Goal: Contribute content

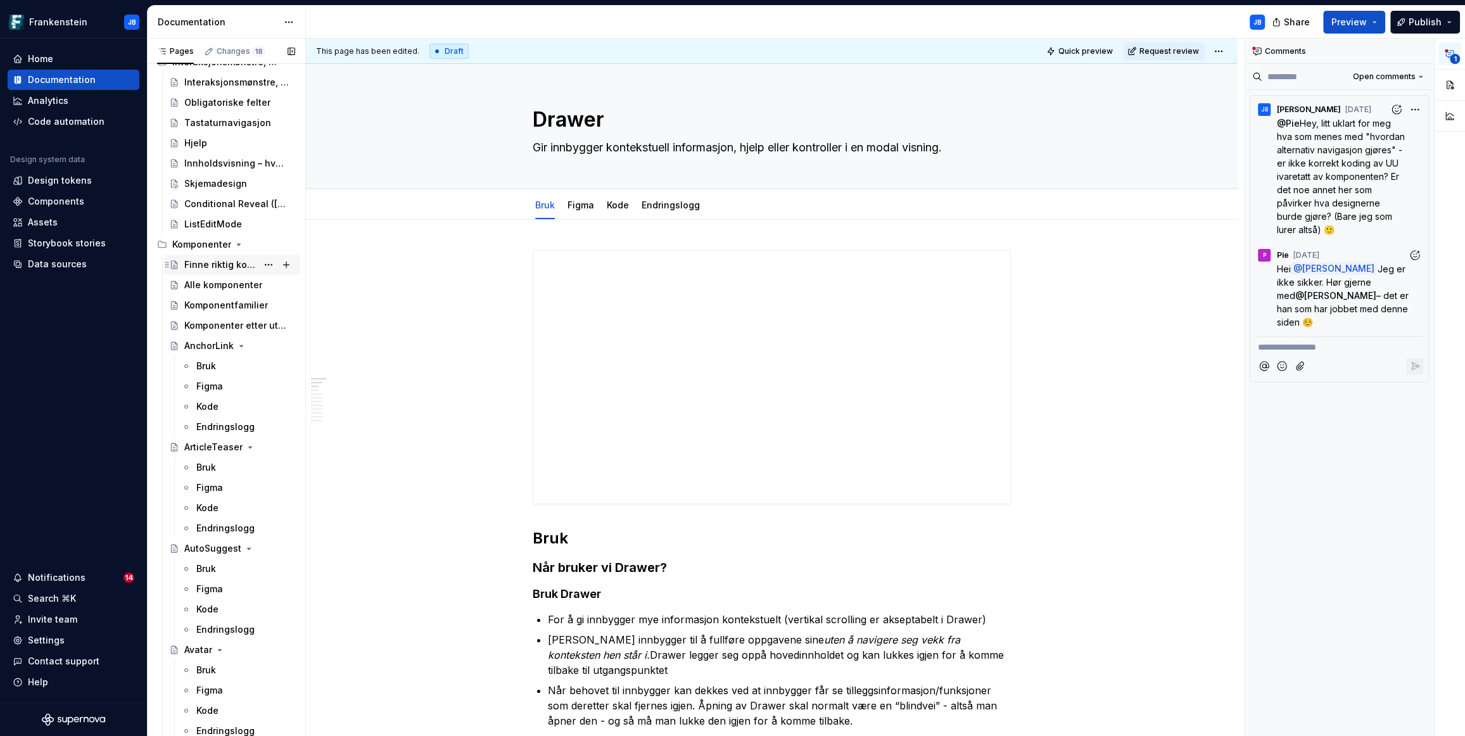
scroll to position [203, 0]
click at [238, 246] on icon "Page tree" at bounding box center [239, 244] width 10 height 10
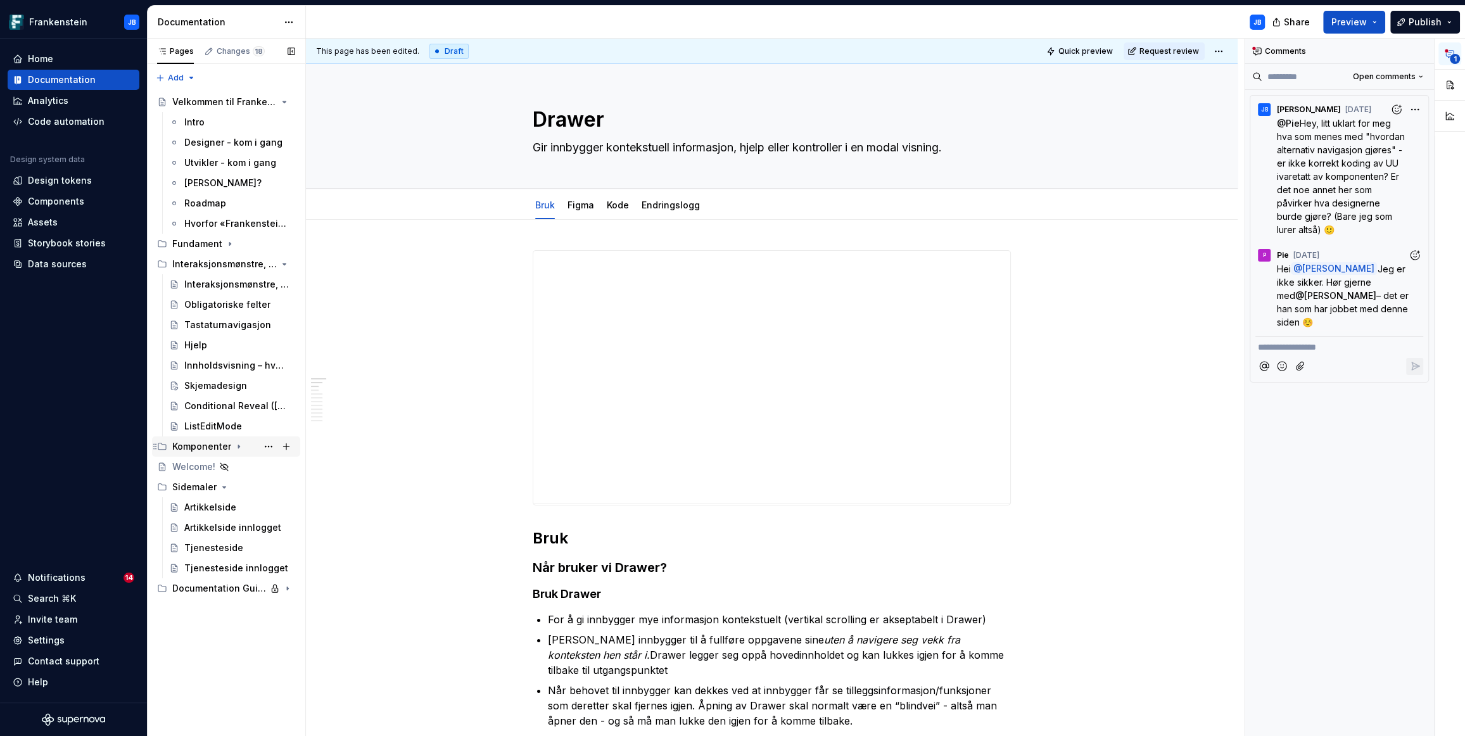
scroll to position [0, 0]
click at [198, 346] on div "Hjelp" at bounding box center [195, 345] width 23 height 13
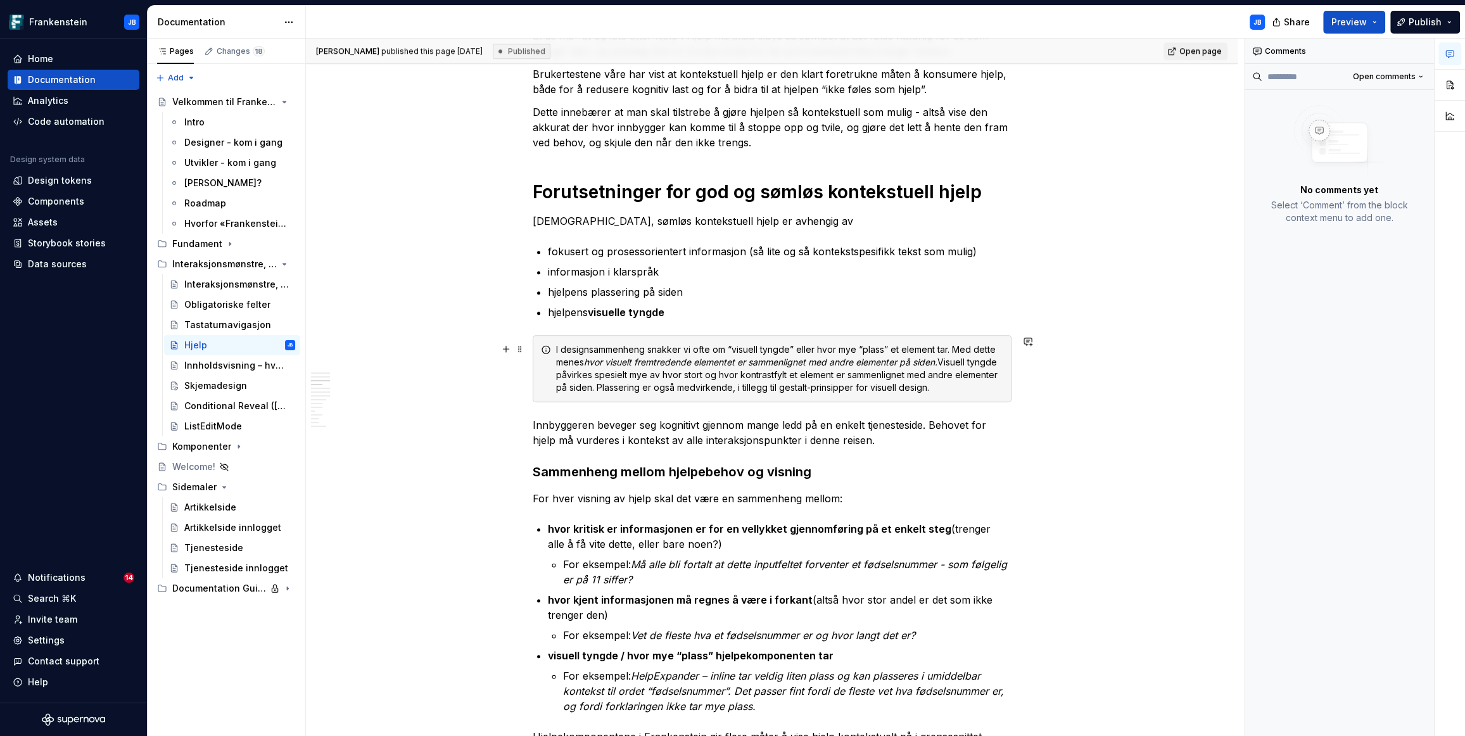
scroll to position [1050, 0]
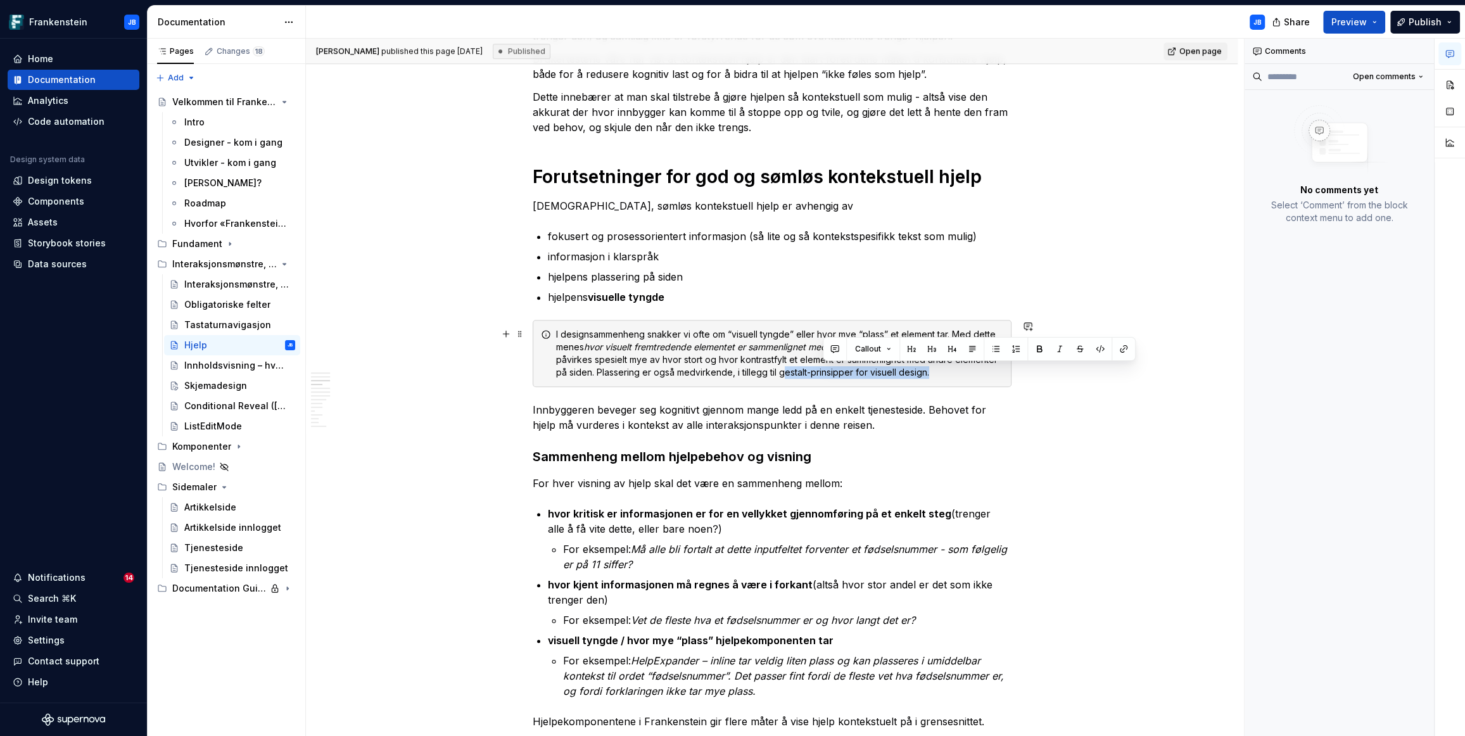
drag, startPoint x: 823, startPoint y: 373, endPoint x: 970, endPoint y: 370, distance: 147.6
click at [970, 370] on div "I designsammenheng snakker vi ofte om “visuell tyngde” eller hvor mye “plass” e…" at bounding box center [779, 353] width 447 height 51
type textarea "*"
click at [1121, 347] on button "button" at bounding box center [1124, 349] width 18 height 18
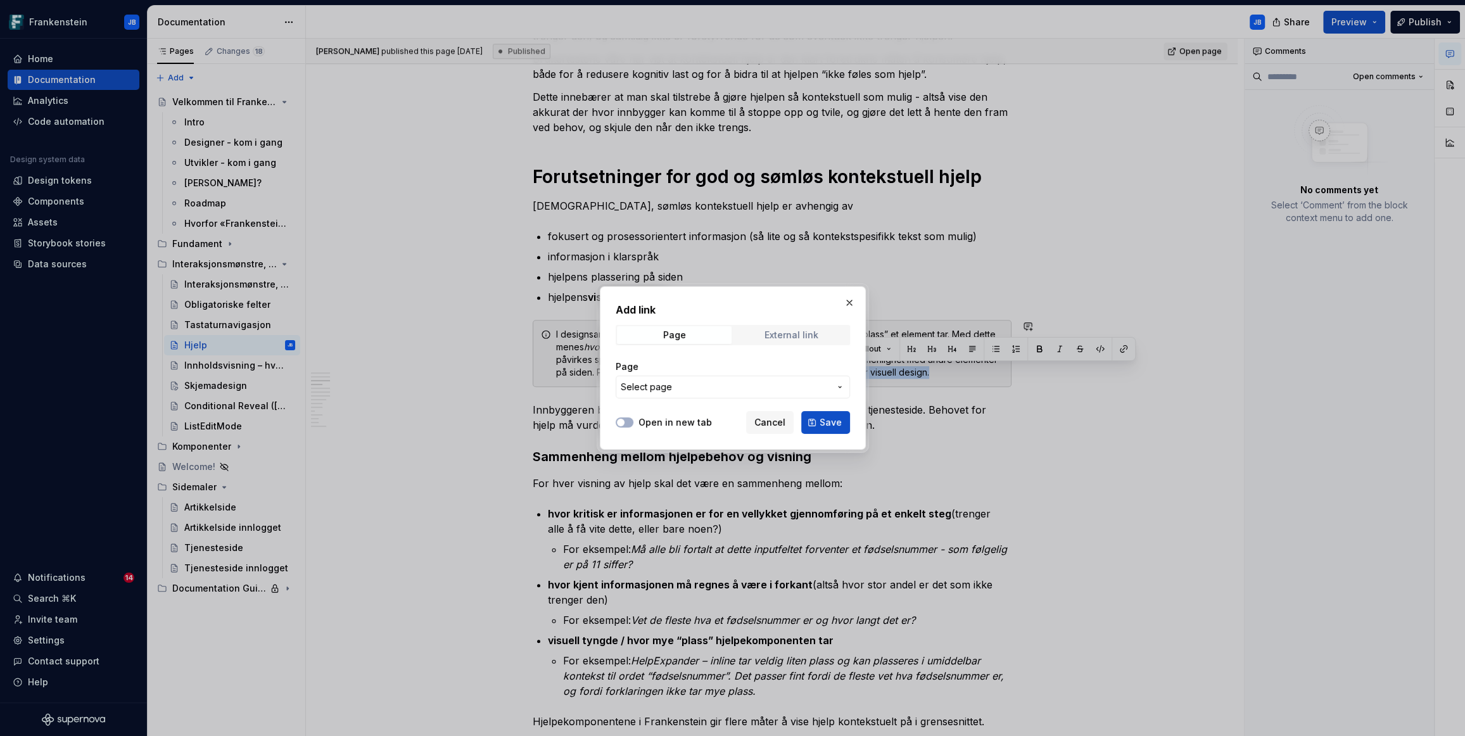
click at [770, 334] on div "External link" at bounding box center [792, 335] width 54 height 10
click at [664, 388] on input "URL" at bounding box center [733, 387] width 234 height 23
paste input "[URL][DOMAIN_NAME]"
type input "[URL][DOMAIN_NAME]"
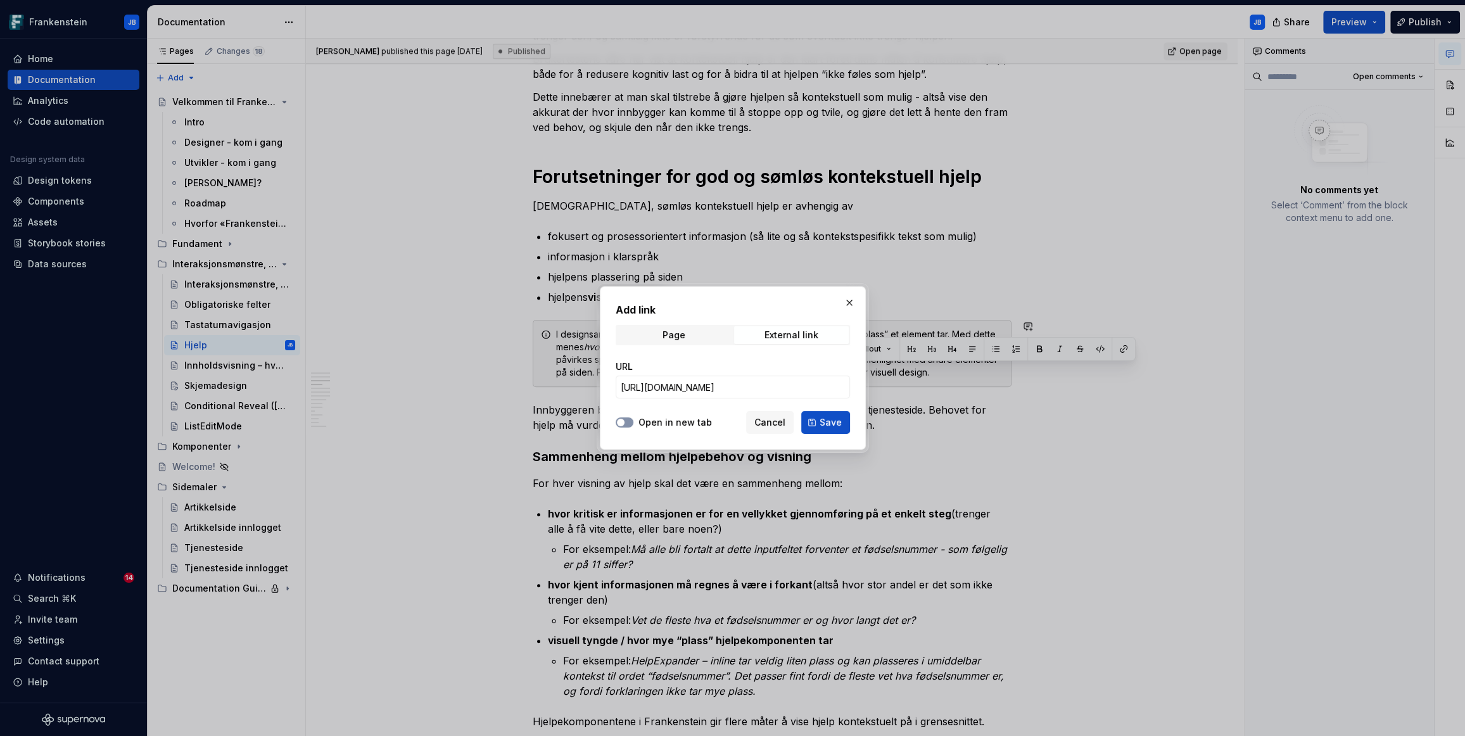
click at [625, 423] on button "Open in new tab" at bounding box center [625, 422] width 18 height 10
click at [827, 426] on span "Save" at bounding box center [831, 422] width 22 height 13
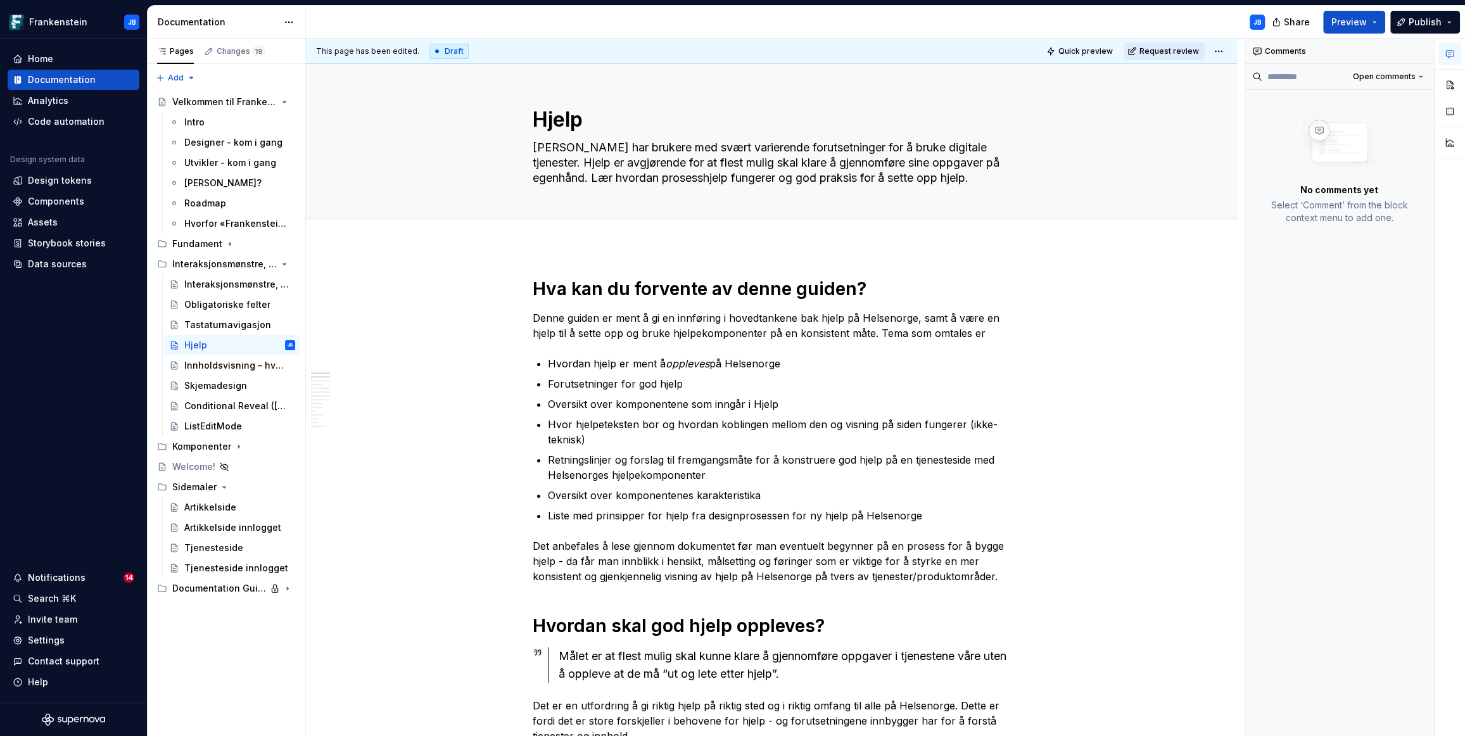
click at [1177, 52] on span "Request review" at bounding box center [1170, 51] width 60 height 10
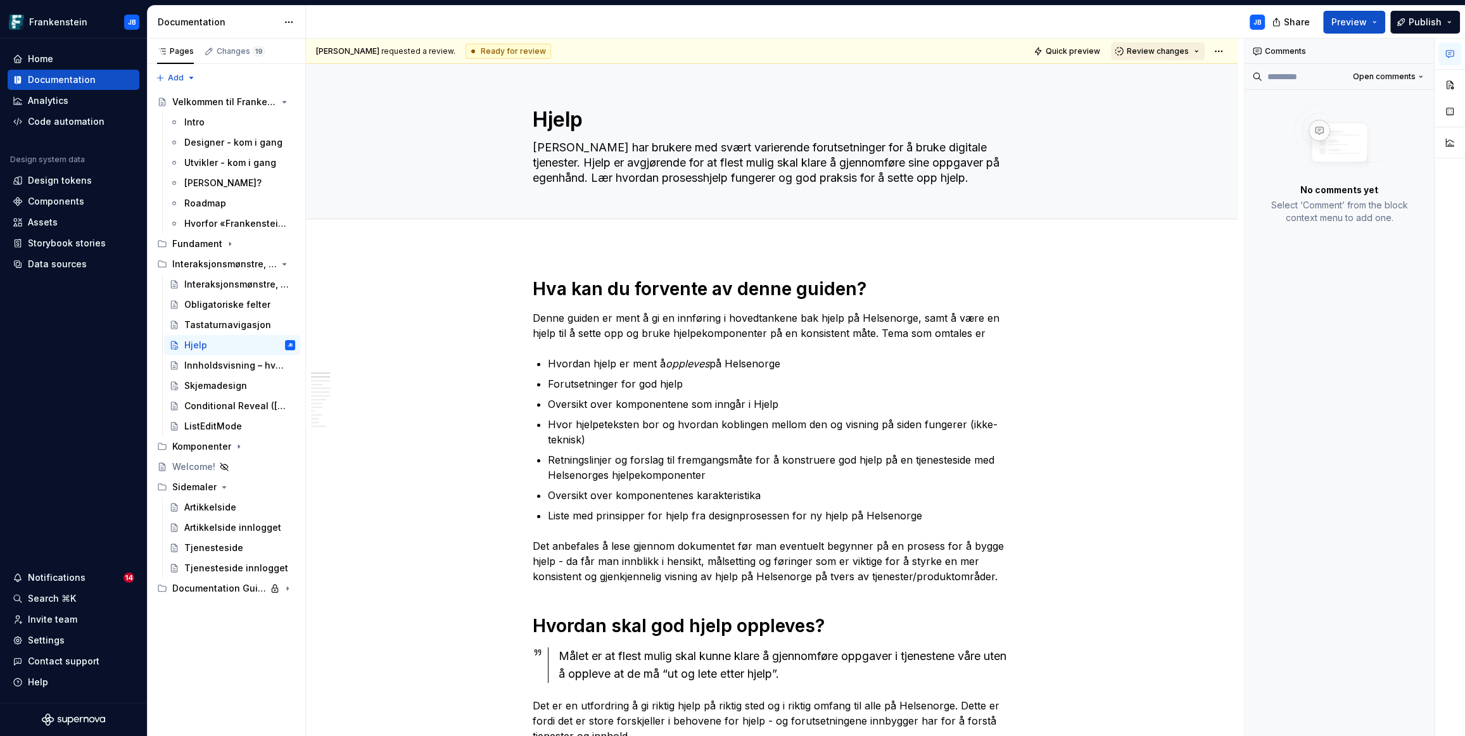
click at [1195, 51] on button "Review changes" at bounding box center [1158, 51] width 94 height 18
click at [1169, 78] on div "Approve" at bounding box center [1192, 75] width 111 height 13
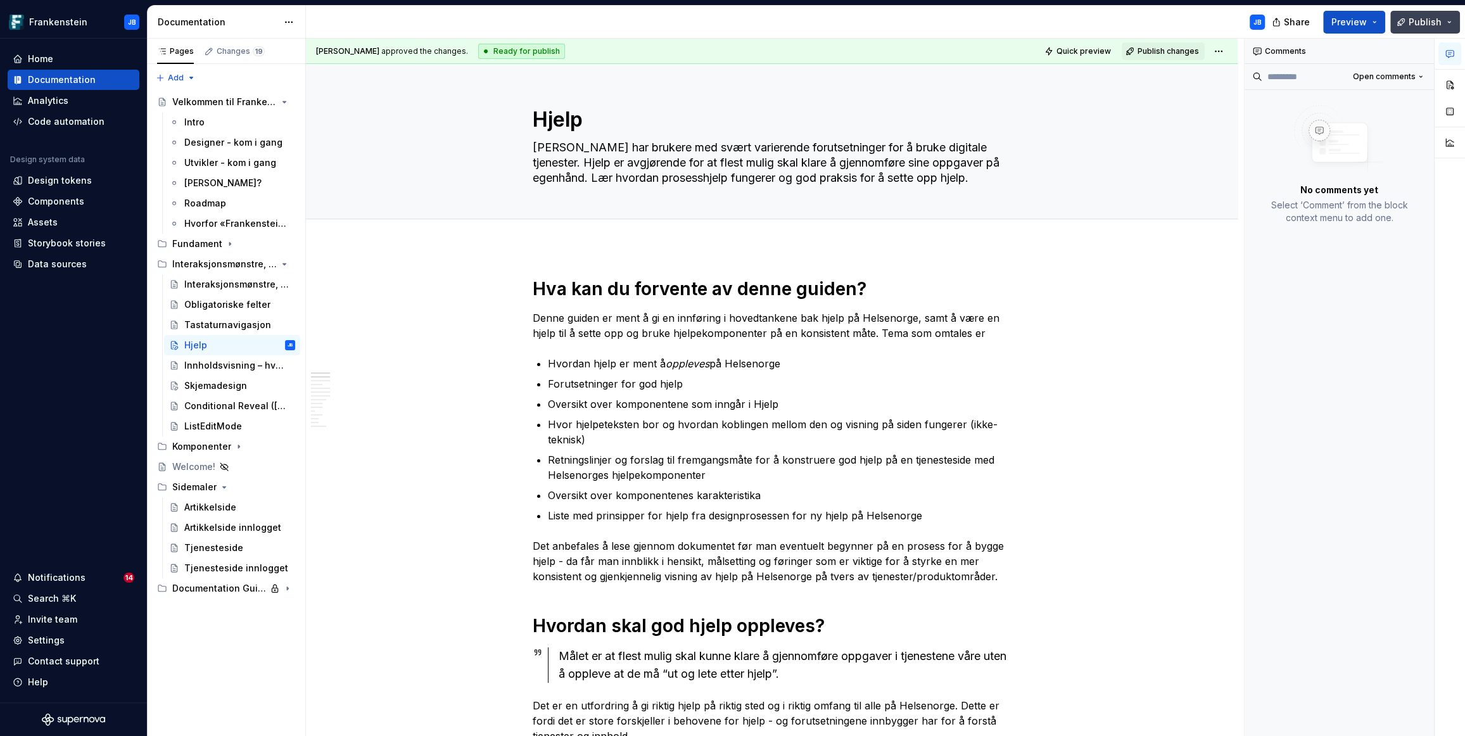
click at [1422, 21] on span "Publish" at bounding box center [1425, 22] width 33 height 13
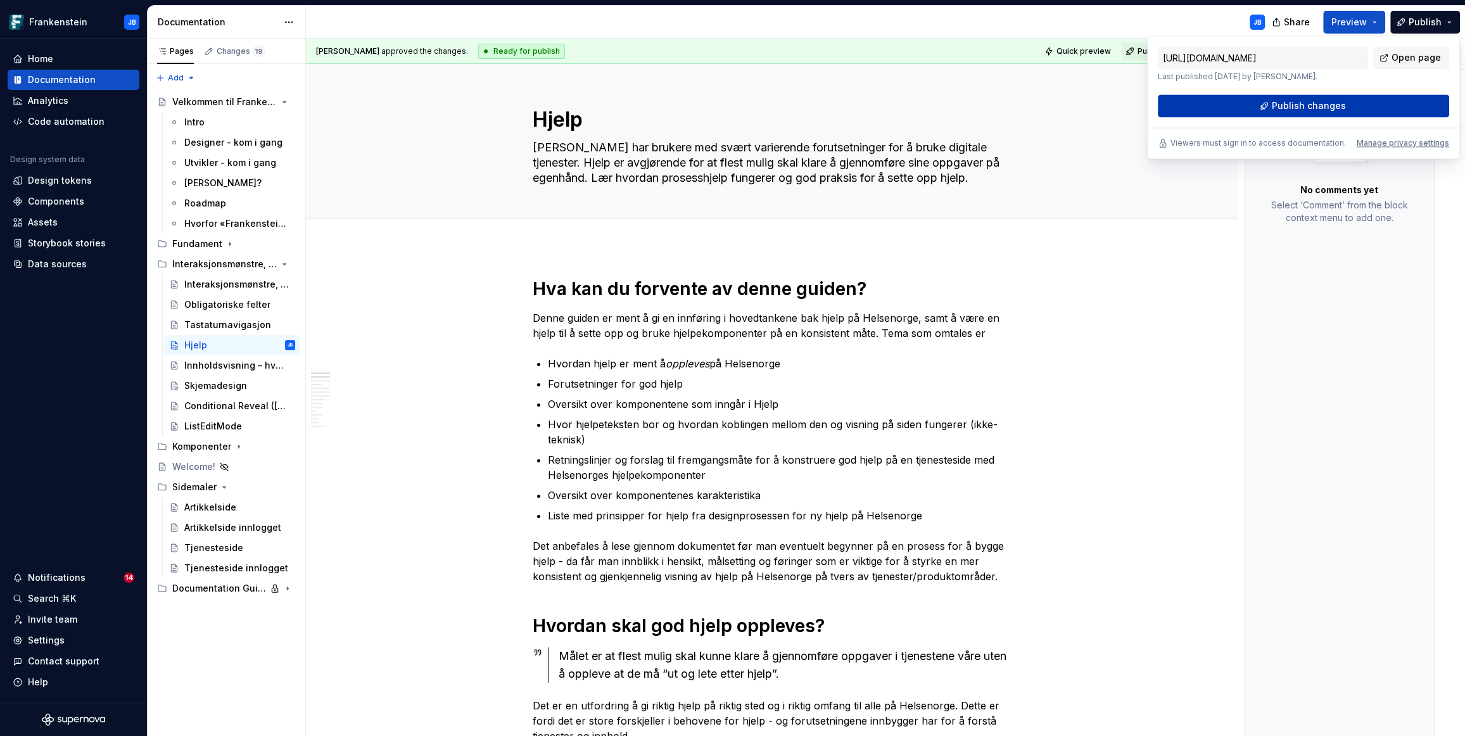
click at [1290, 106] on span "Publish changes" at bounding box center [1308, 105] width 74 height 13
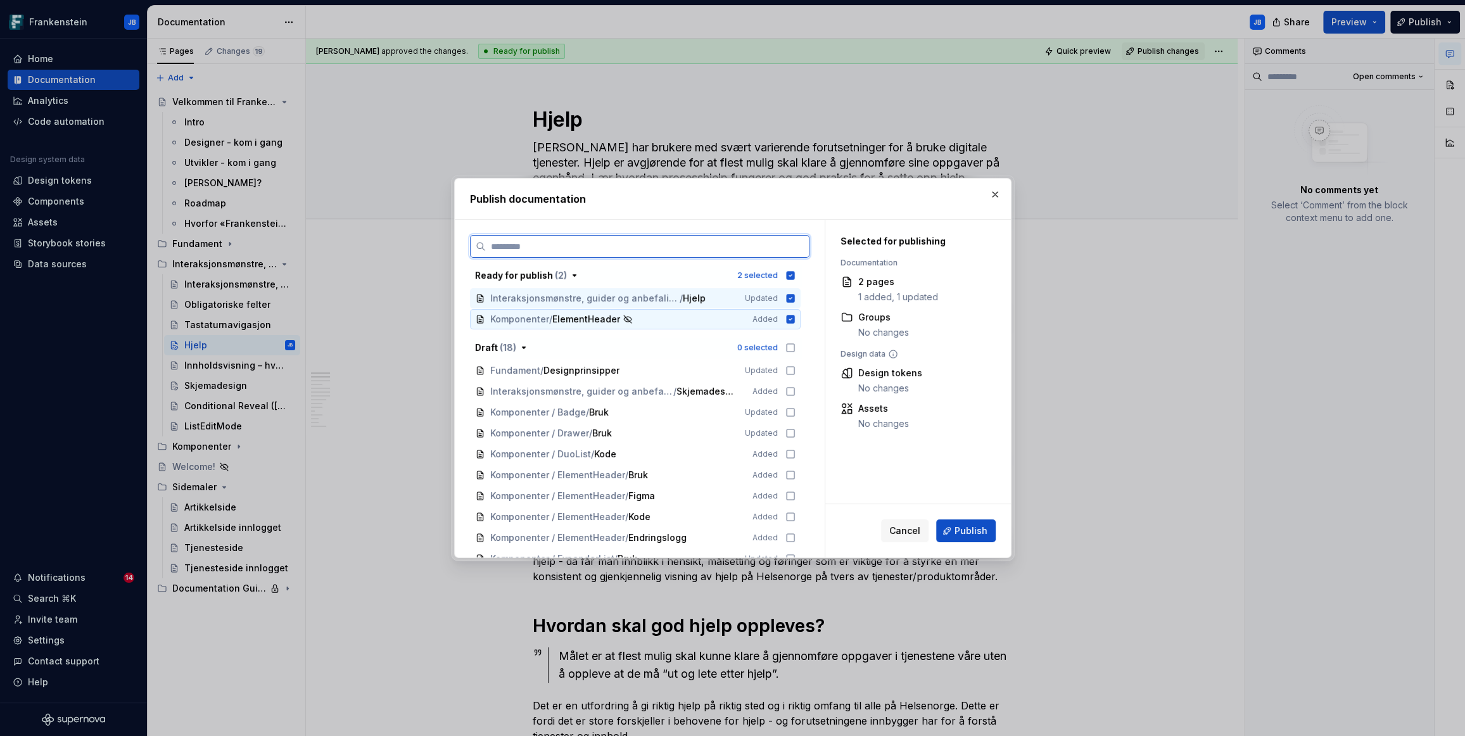
click at [789, 317] on icon at bounding box center [790, 319] width 8 height 8
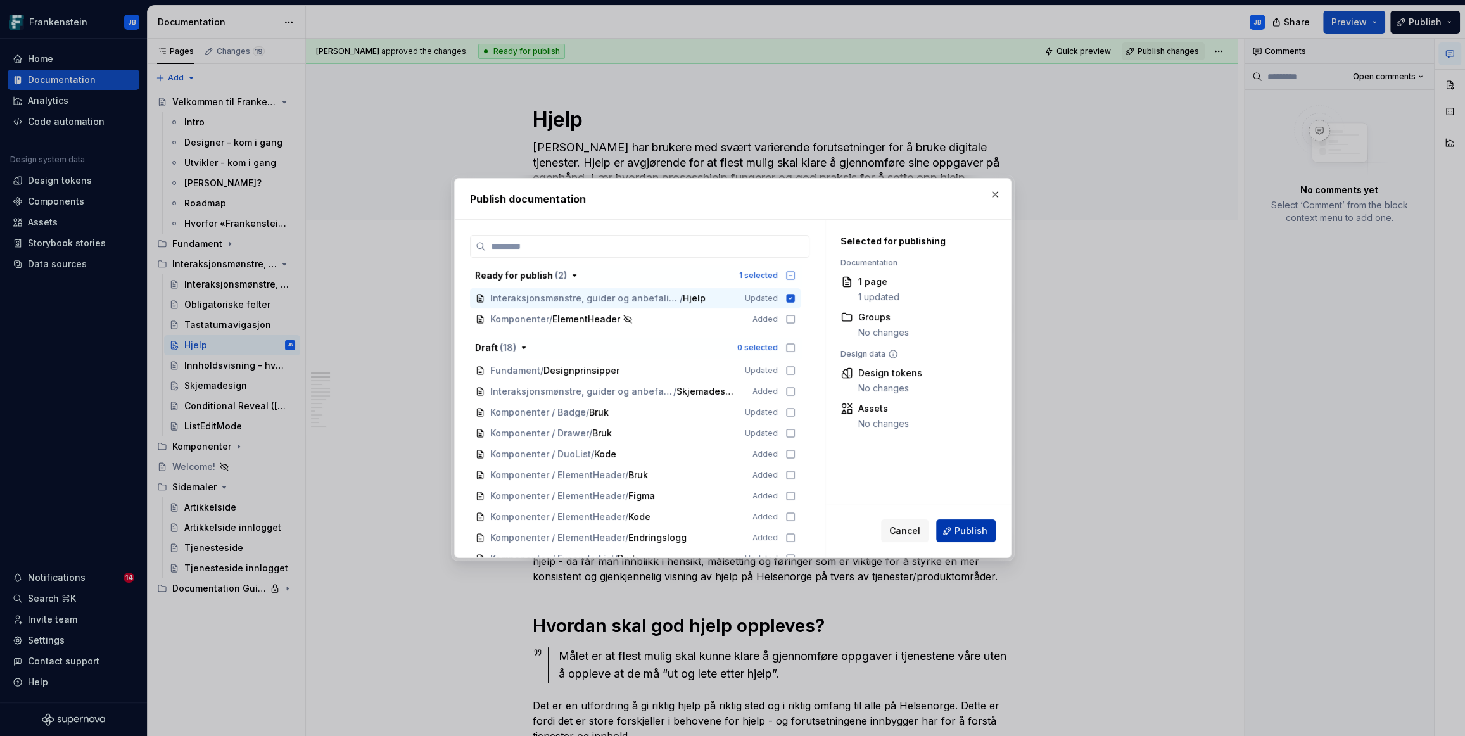
click at [974, 531] on span "Publish" at bounding box center [971, 530] width 33 height 13
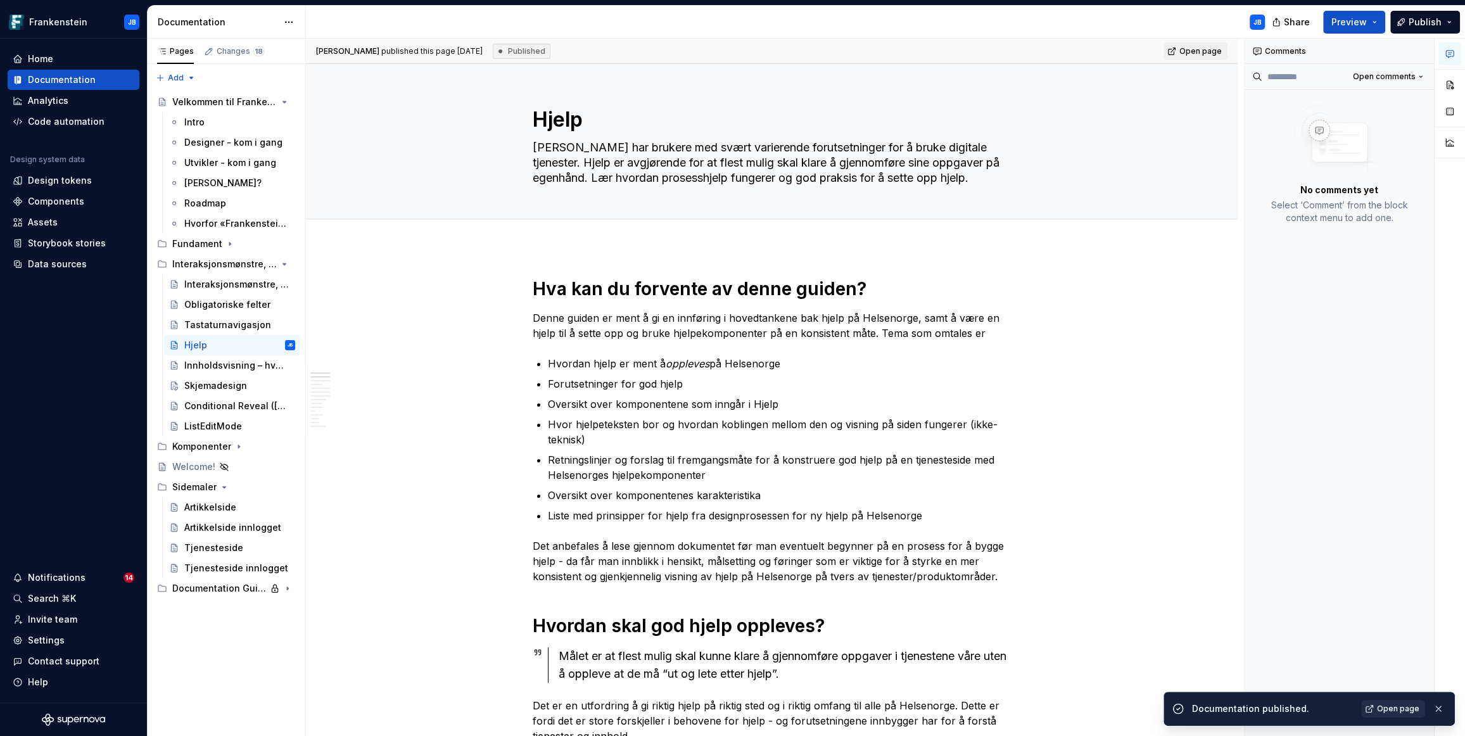
click at [1395, 707] on span "Open page" at bounding box center [1398, 709] width 42 height 10
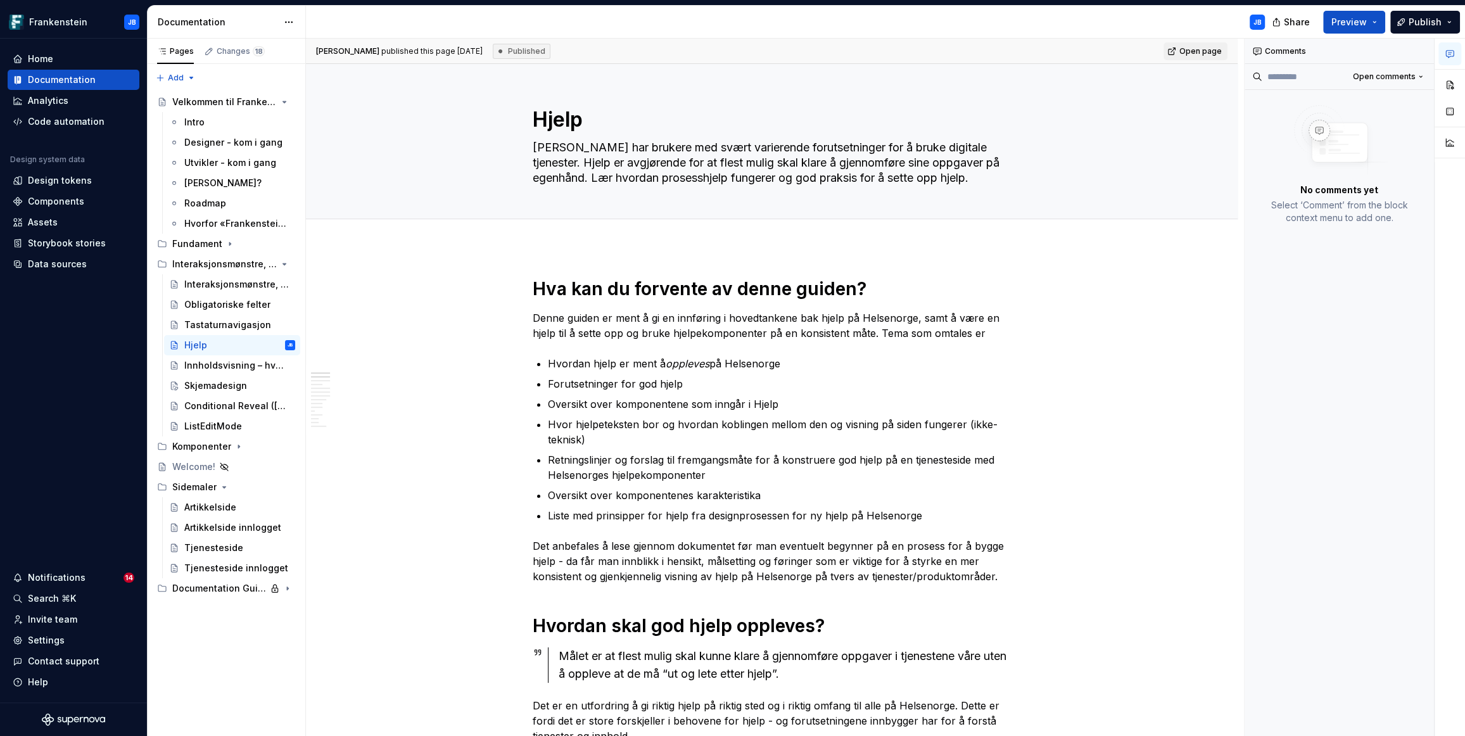
type textarea "*"
